Goal: Check status: Check status

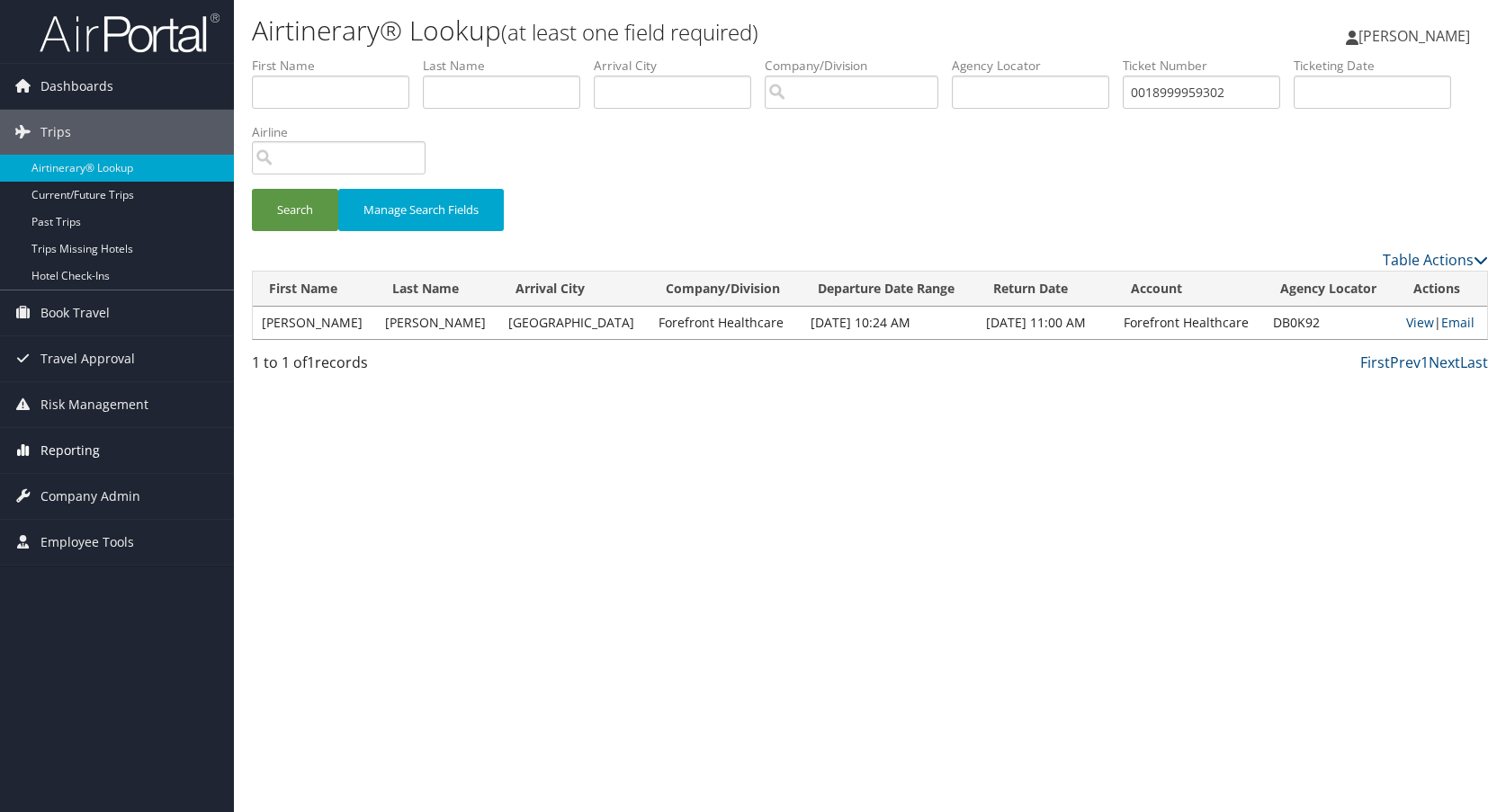
click at [75, 444] on span "Reporting" at bounding box center [71, 451] width 60 height 45
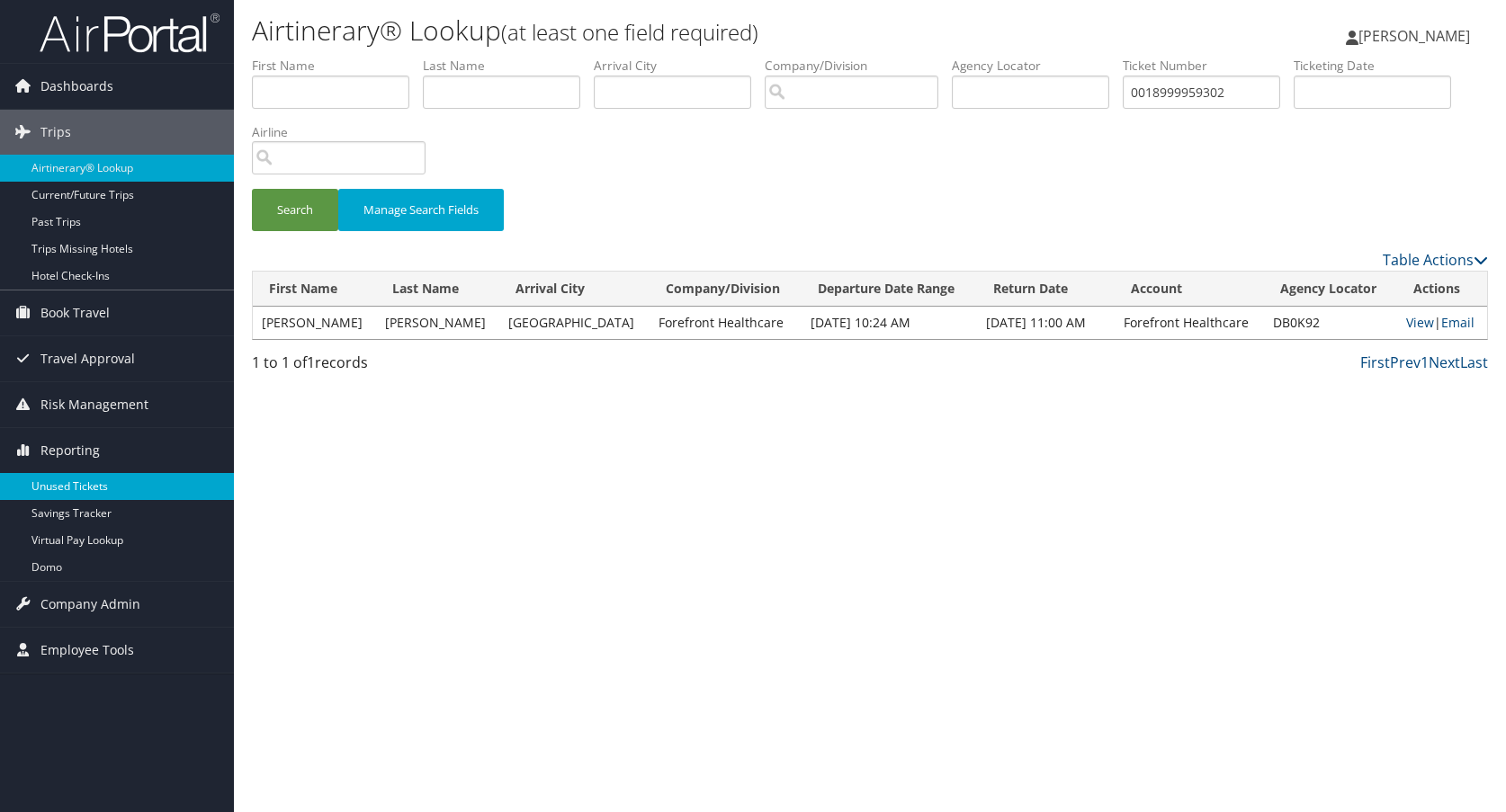
click at [82, 482] on link "Unused Tickets" at bounding box center [117, 486] width 234 height 27
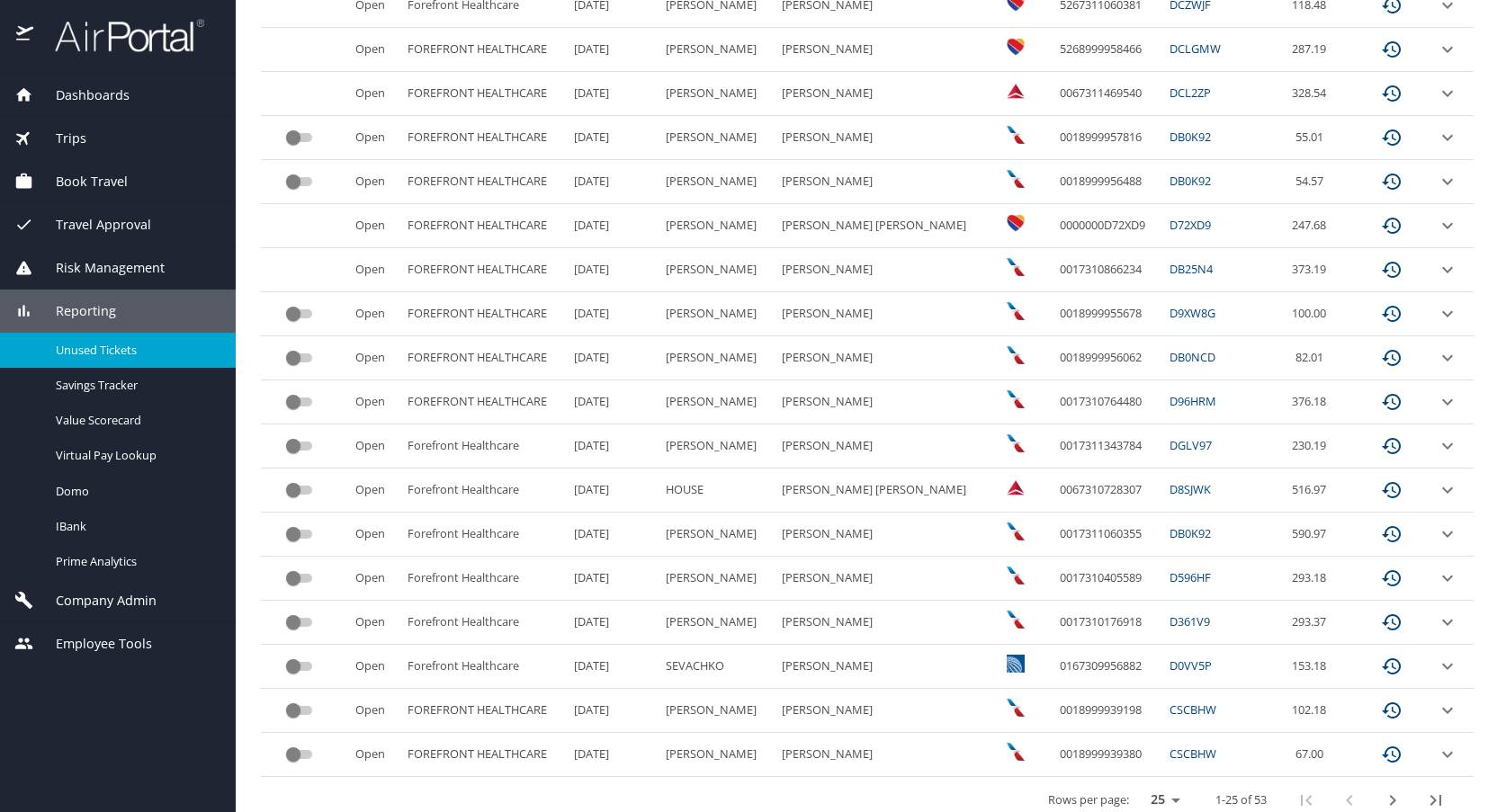
scroll to position [761, 0]
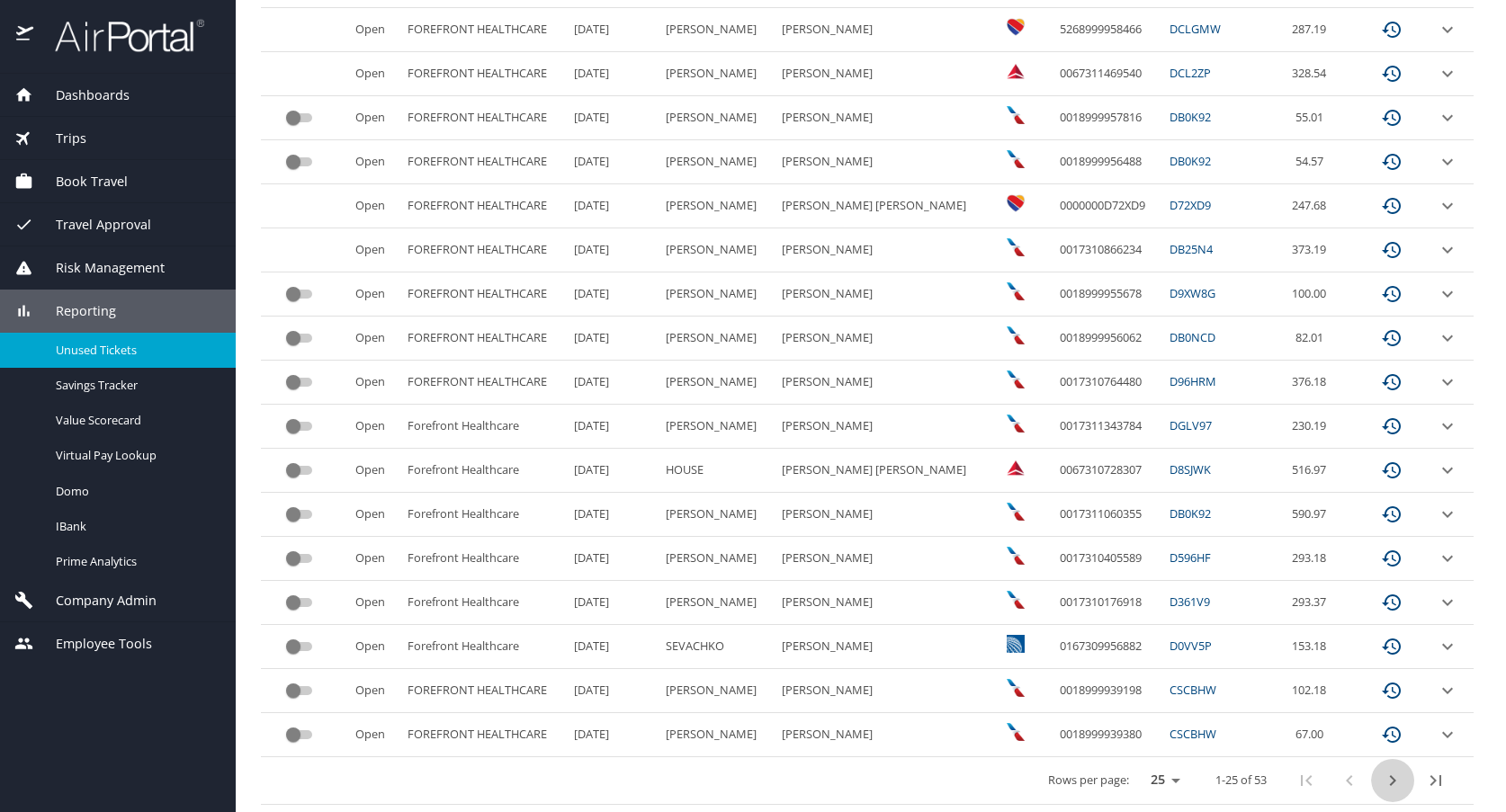
click at [1382, 780] on icon "next page" at bounding box center [1393, 780] width 22 height 22
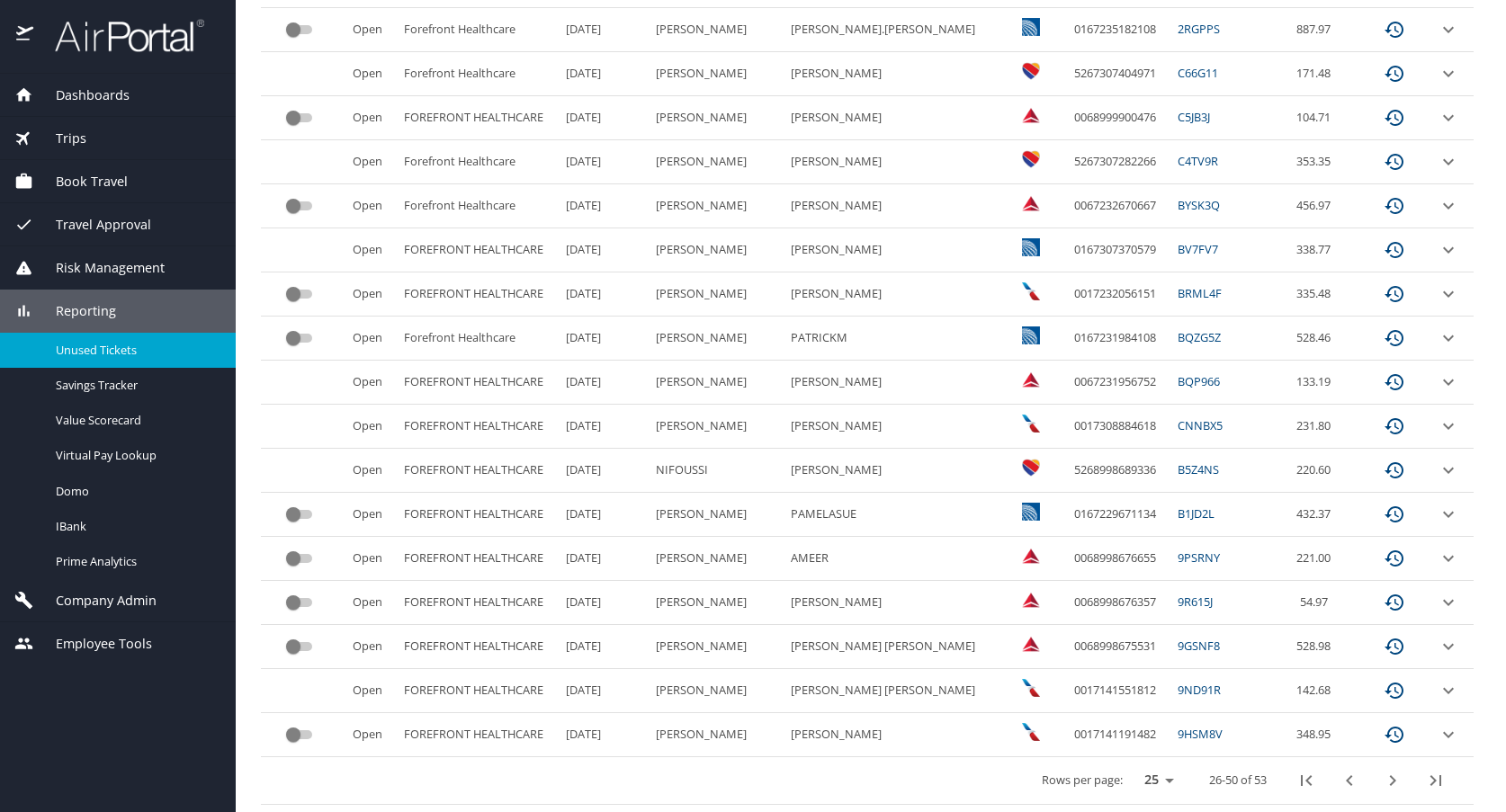
click at [1382, 779] on icon "next page" at bounding box center [1393, 780] width 22 height 22
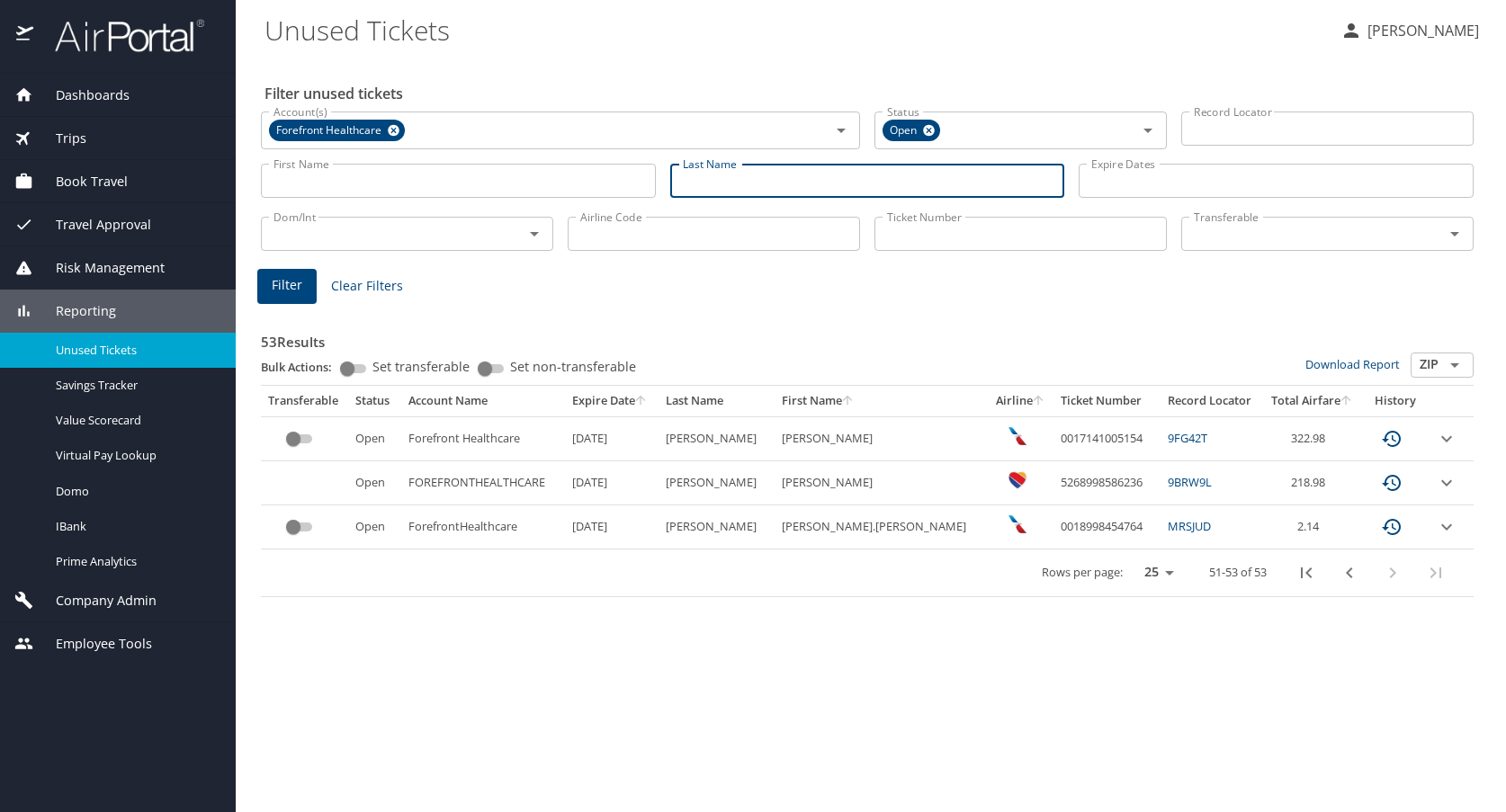
click at [733, 186] on input "Last Name" at bounding box center [868, 181] width 395 height 34
type input "romero"
click at [301, 284] on span "Filter" at bounding box center [287, 285] width 31 height 23
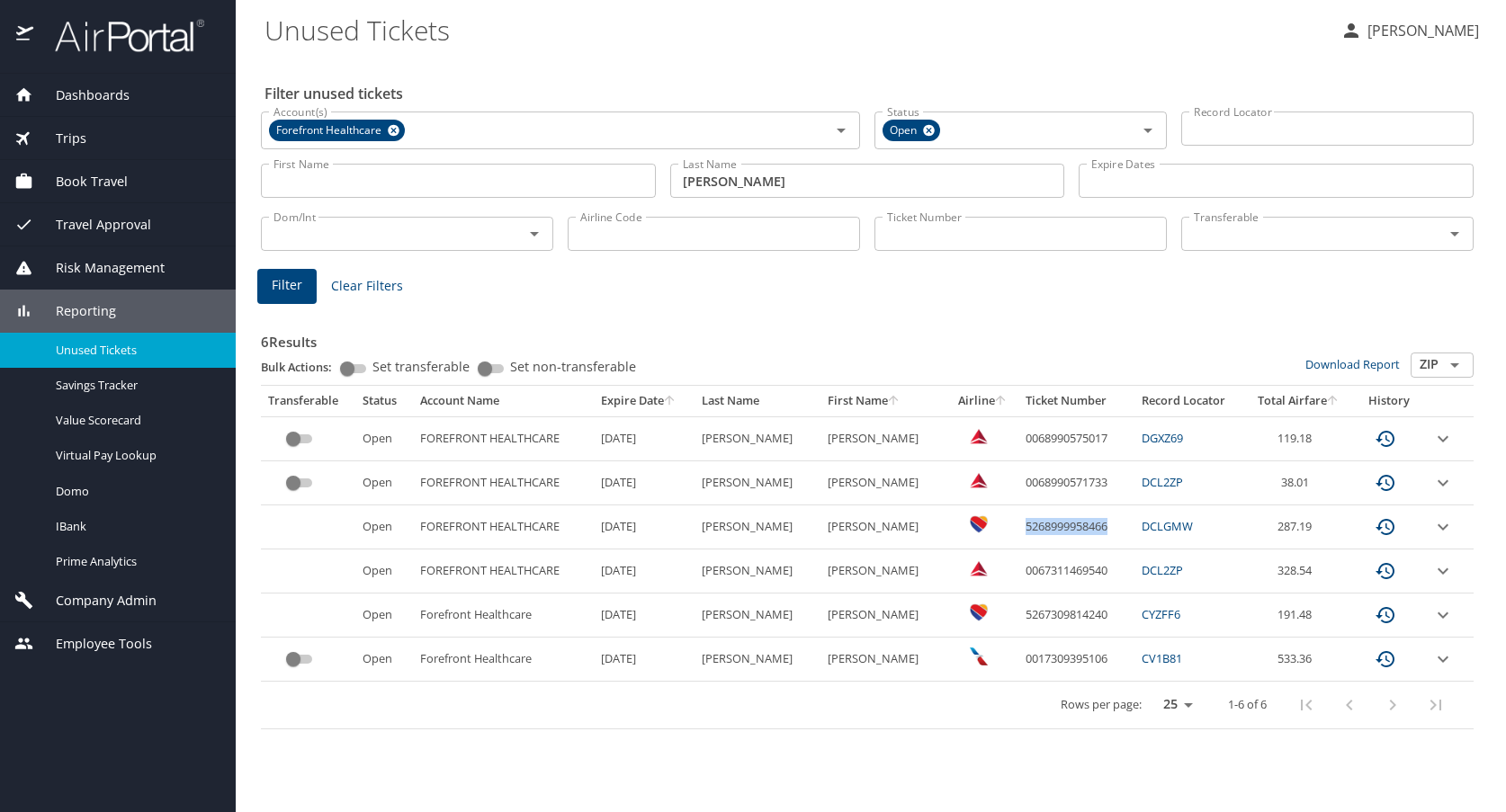
drag, startPoint x: 998, startPoint y: 525, endPoint x: 1083, endPoint y: 524, distance: 85.0
click at [1083, 524] on td "5268999958466" at bounding box center [1076, 527] width 116 height 44
copy td "5268999958466"
click at [77, 137] on span "Trips" at bounding box center [60, 139] width 53 height 20
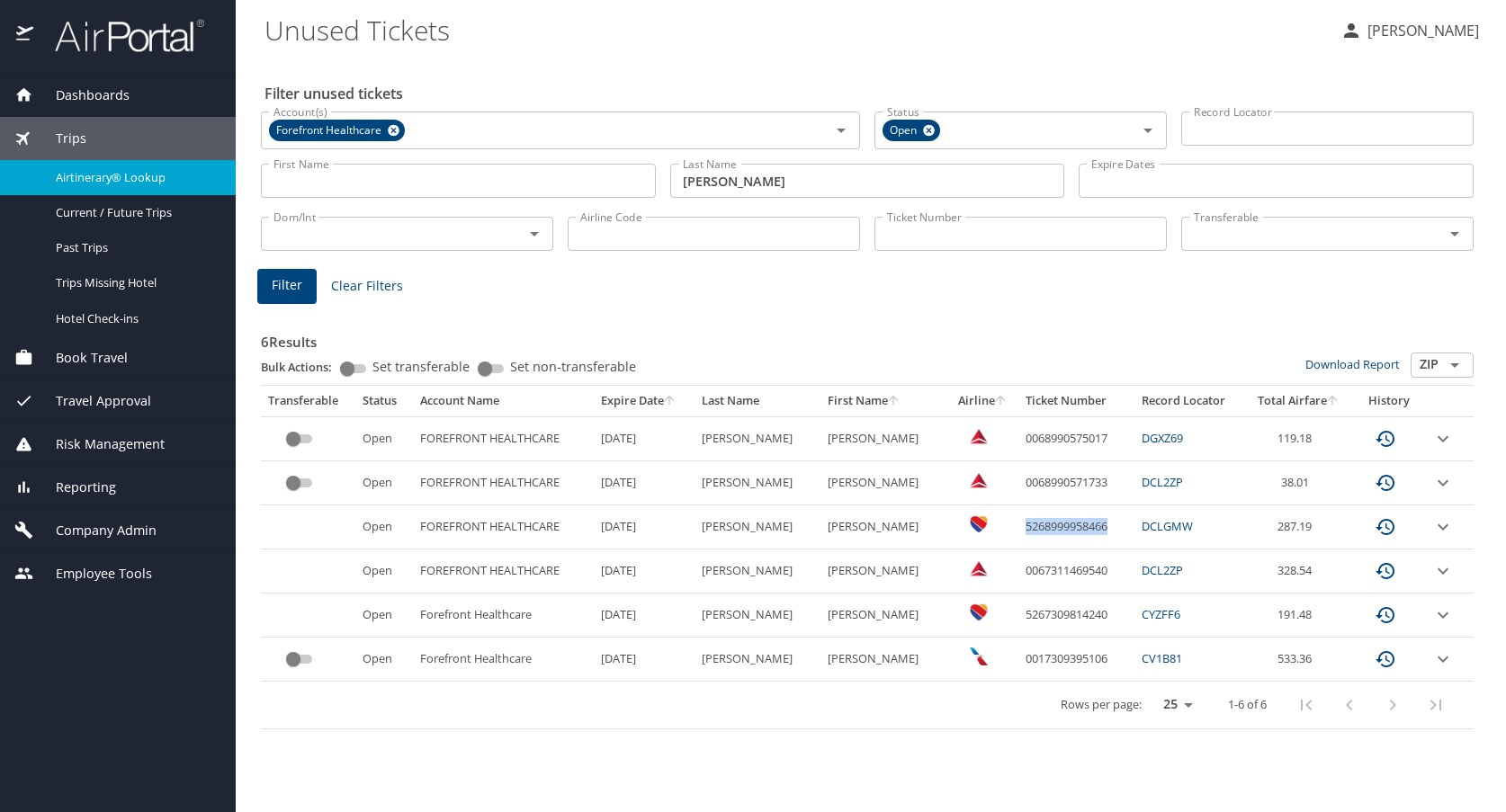
click at [91, 177] on span "Airtinerary® Lookup" at bounding box center [135, 177] width 158 height 17
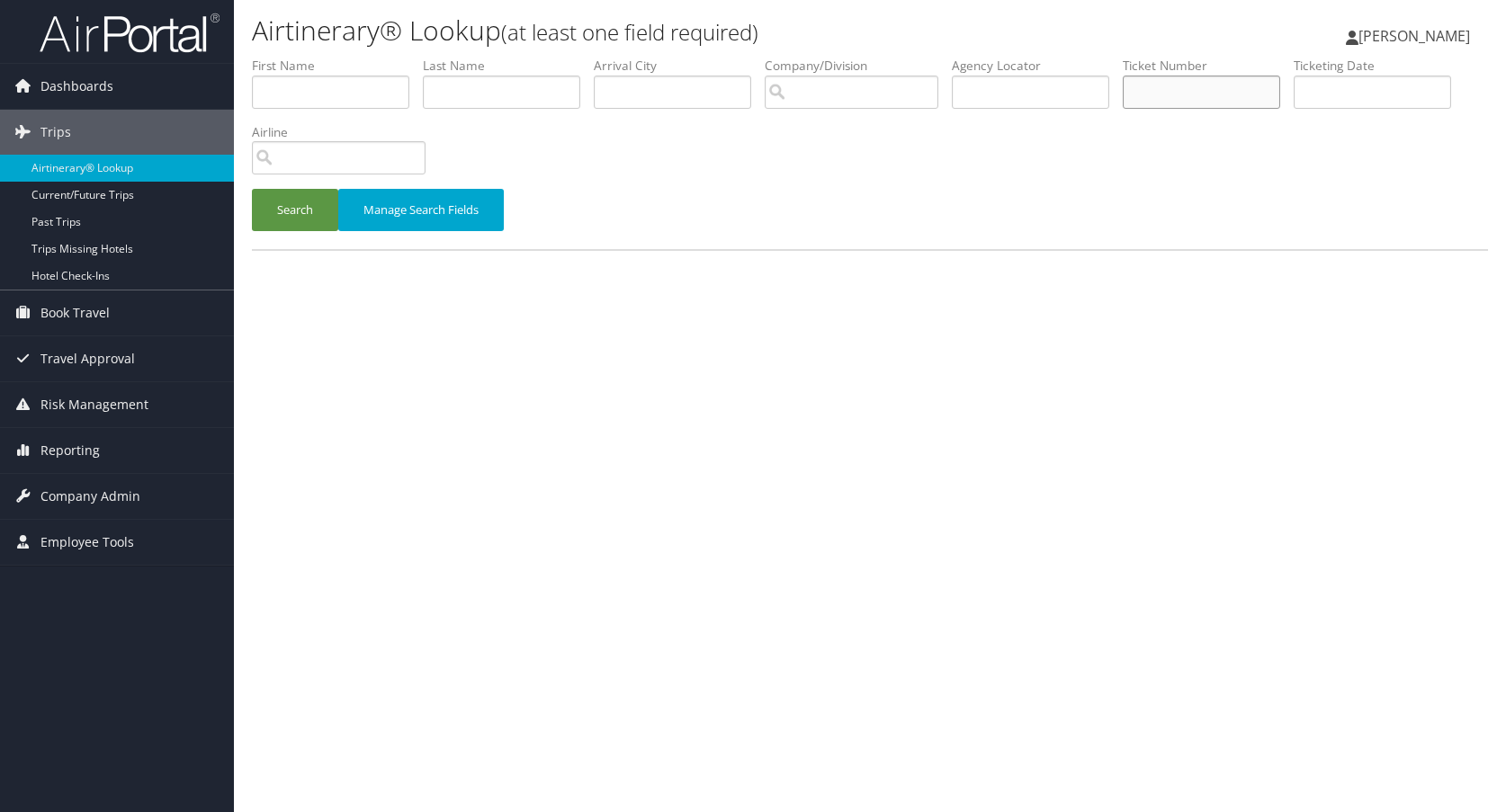
paste input "5268999958466"
type input "5268999958466"
click at [311, 206] on button "Search" at bounding box center [294, 210] width 86 height 43
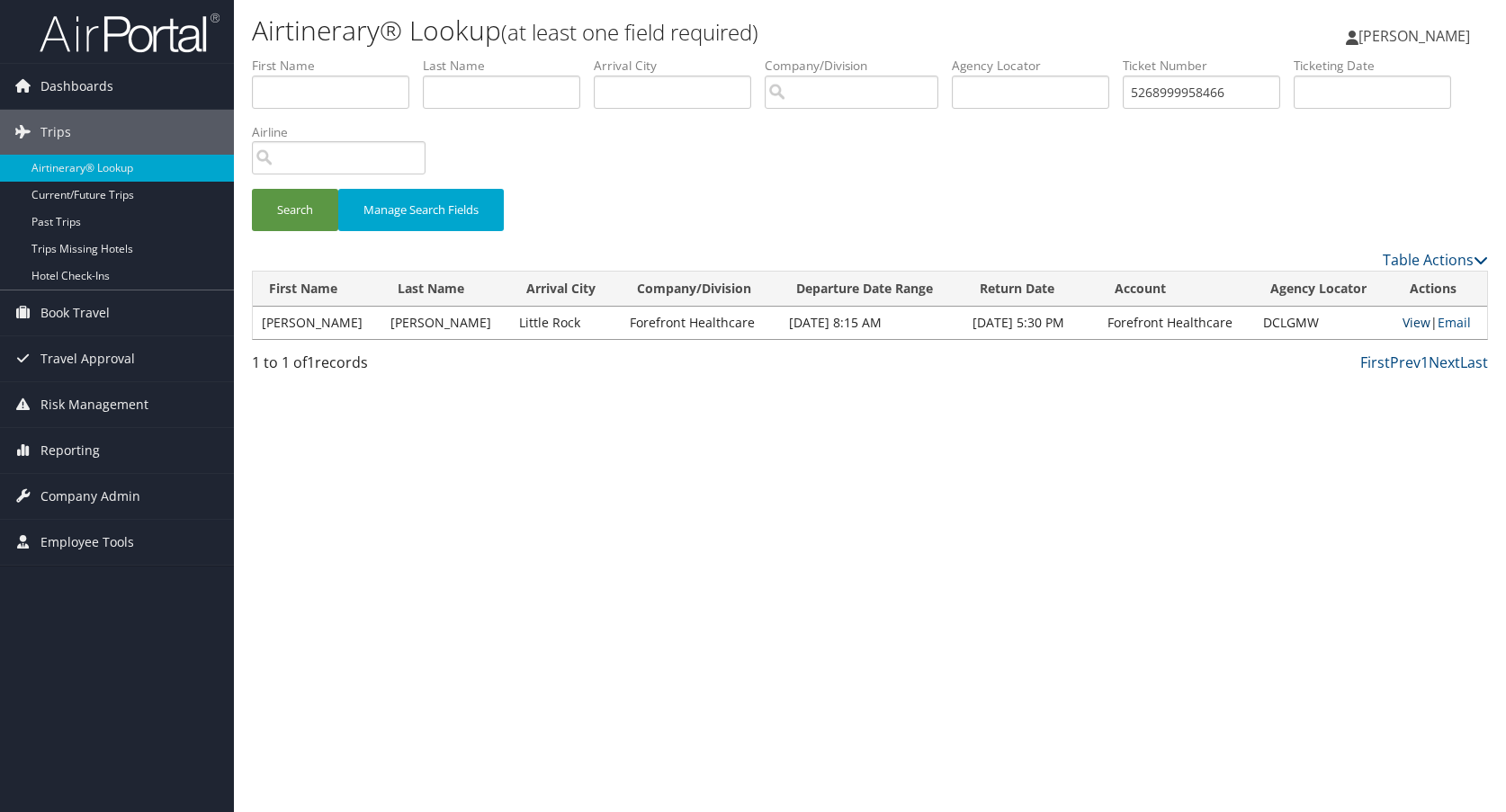
click at [1410, 327] on link "View" at bounding box center [1415, 322] width 28 height 17
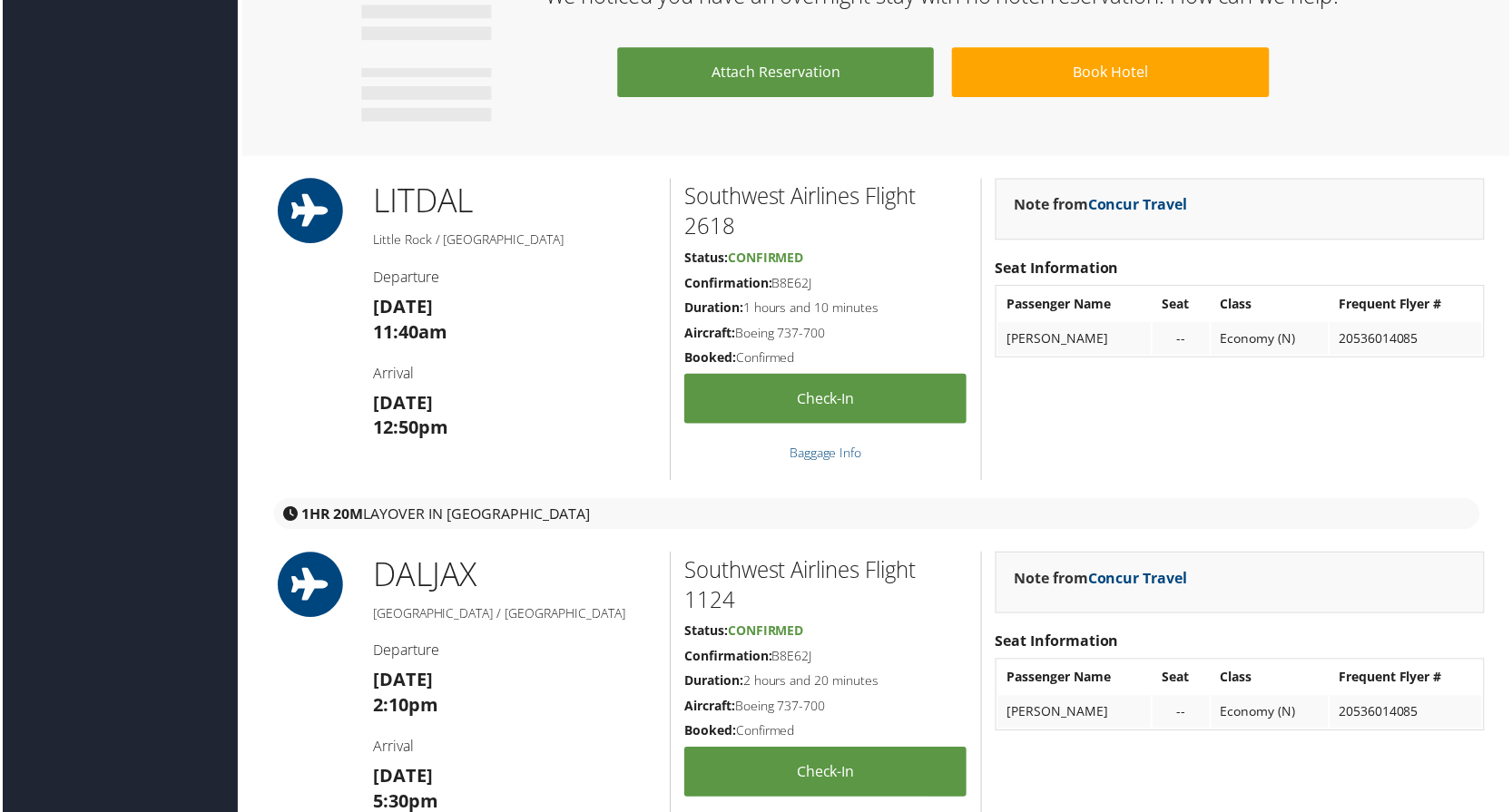
scroll to position [1350, 0]
